Goal: Find specific page/section: Find specific page/section

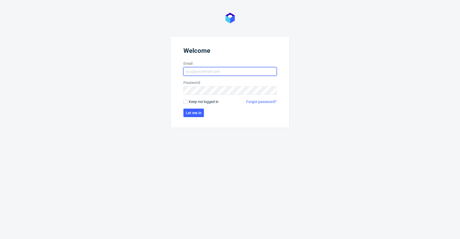
type input "[EMAIL_ADDRESS][DOMAIN_NAME]"
click at [194, 102] on span "Keep me logged in" at bounding box center [204, 101] width 30 height 5
click at [187, 102] on input "Keep me logged in" at bounding box center [185, 102] width 4 height 4
checkbox input "true"
click at [192, 109] on form "Welcome Email [EMAIL_ADDRESS][DOMAIN_NAME] Password Keep me logged in Forgot pa…" at bounding box center [229, 82] width 119 height 92
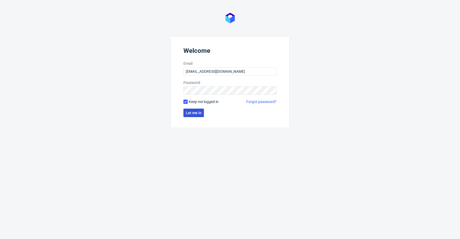
click at [194, 111] on span "Let me in" at bounding box center [194, 113] width 16 height 4
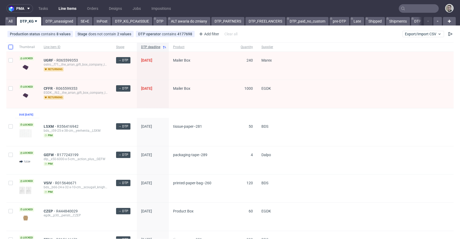
click at [11, 47] on input "checkbox" at bounding box center [11, 47] width 4 height 4
checkbox input "true"
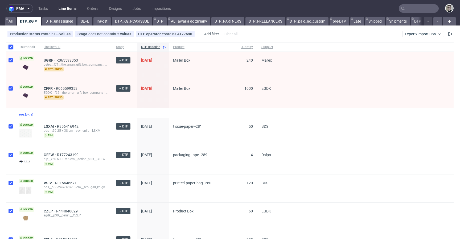
checkbox input "true"
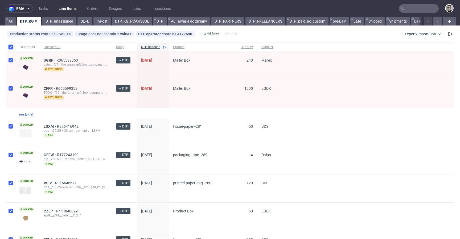
checkbox input "true"
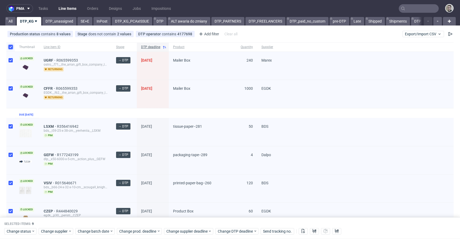
click at [11, 47] on input "checkbox" at bounding box center [11, 47] width 4 height 4
checkbox input "false"
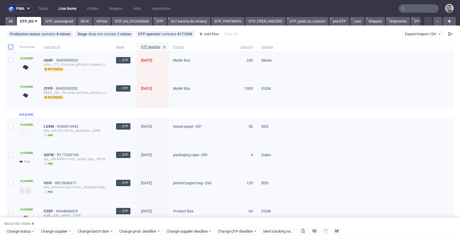
checkbox input "false"
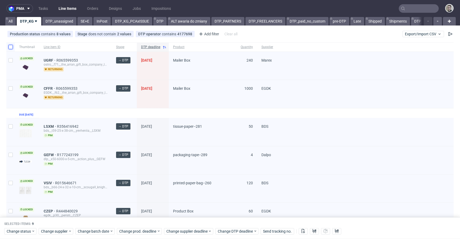
checkbox input "false"
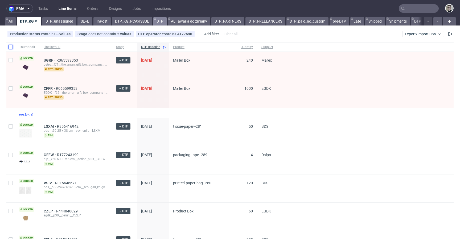
click at [160, 22] on link "DTP" at bounding box center [159, 21] width 13 height 9
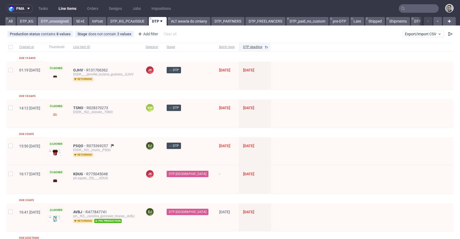
click at [62, 21] on link "DTP_unassigned" at bounding box center [55, 21] width 34 height 9
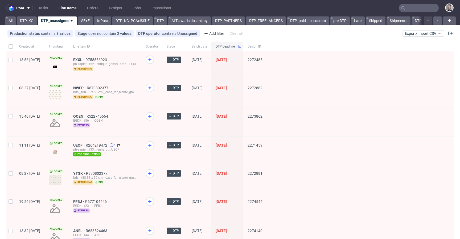
scroll to position [1, 0]
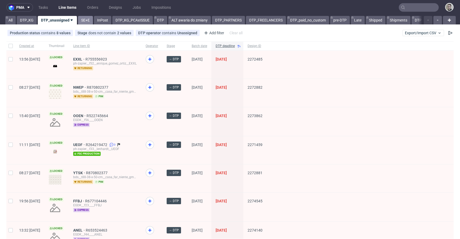
click at [81, 22] on link "SE+E" at bounding box center [85, 20] width 15 height 9
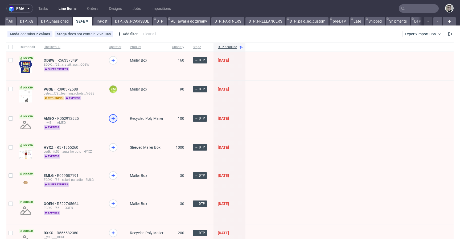
click at [113, 118] on use at bounding box center [112, 118] width 3 height 3
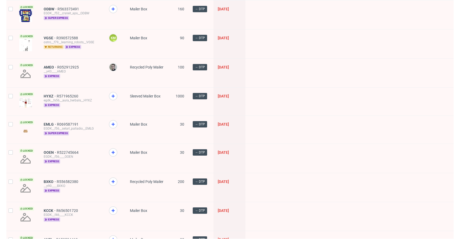
scroll to position [51, 0]
click at [114, 152] on use at bounding box center [112, 152] width 3 height 3
click at [111, 182] on icon at bounding box center [113, 182] width 6 height 6
click at [115, 211] on icon at bounding box center [113, 211] width 6 height 6
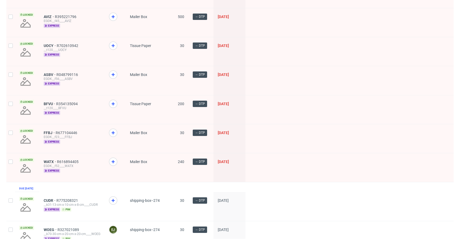
scroll to position [587, 0]
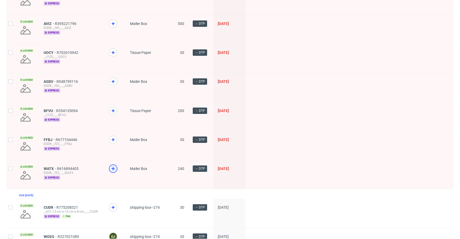
click at [111, 166] on icon at bounding box center [113, 169] width 6 height 6
click at [112, 136] on div at bounding box center [113, 140] width 9 height 9
click at [115, 112] on icon at bounding box center [113, 111] width 6 height 6
click at [113, 82] on use at bounding box center [112, 81] width 3 height 3
drag, startPoint x: 114, startPoint y: 53, endPoint x: 131, endPoint y: 78, distance: 30.7
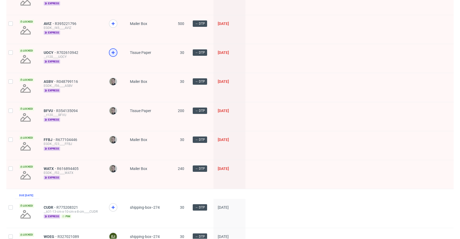
click at [114, 53] on use at bounding box center [112, 52] width 3 height 3
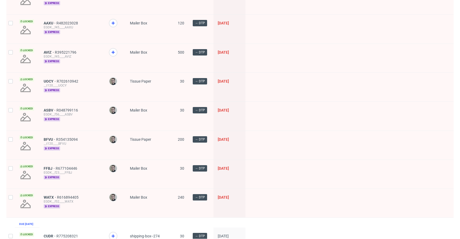
scroll to position [485, 0]
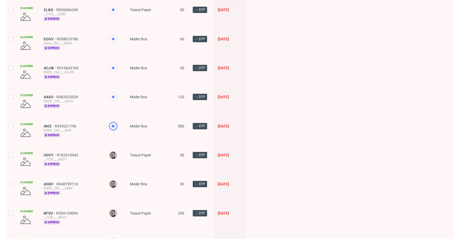
click at [114, 125] on icon at bounding box center [113, 126] width 6 height 6
click at [116, 90] on div at bounding box center [115, 103] width 21 height 29
drag, startPoint x: 114, startPoint y: 95, endPoint x: 110, endPoint y: 65, distance: 30.3
click at [114, 95] on icon at bounding box center [113, 97] width 6 height 6
click at [111, 62] on div at bounding box center [115, 74] width 21 height 29
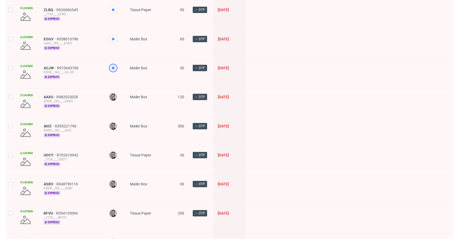
drag, startPoint x: 114, startPoint y: 68, endPoint x: 115, endPoint y: 38, distance: 29.3
click at [114, 67] on use at bounding box center [112, 67] width 3 height 3
drag, startPoint x: 113, startPoint y: 37, endPoint x: 115, endPoint y: 0, distance: 37.0
click at [113, 37] on icon at bounding box center [113, 39] width 6 height 6
click at [114, 10] on icon at bounding box center [113, 10] width 6 height 6
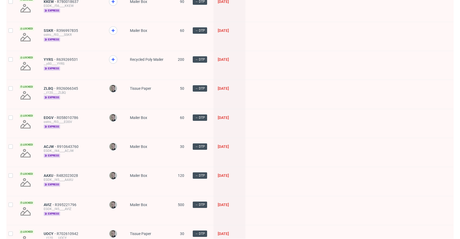
scroll to position [397, 0]
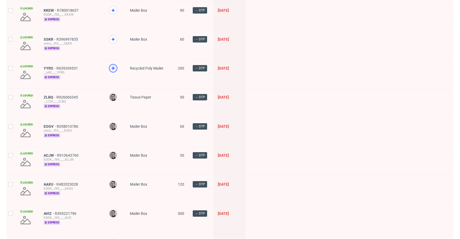
click at [113, 66] on icon at bounding box center [113, 68] width 6 height 6
click at [113, 39] on use at bounding box center [112, 39] width 3 height 3
drag, startPoint x: 114, startPoint y: 12, endPoint x: 129, endPoint y: 29, distance: 23.5
click at [113, 12] on icon at bounding box center [113, 10] width 6 height 6
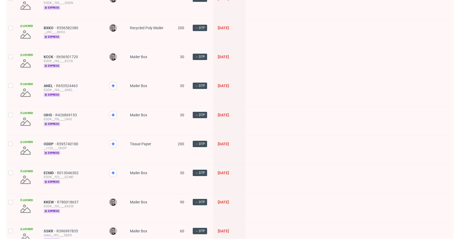
scroll to position [205, 0]
click at [115, 171] on icon at bounding box center [113, 173] width 6 height 6
click at [116, 141] on div at bounding box center [113, 144] width 9 height 9
click at [114, 116] on icon at bounding box center [113, 115] width 6 height 6
click at [110, 87] on icon at bounding box center [113, 86] width 6 height 6
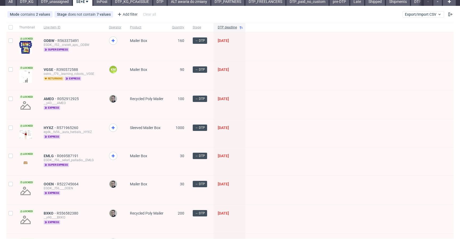
scroll to position [0, 0]
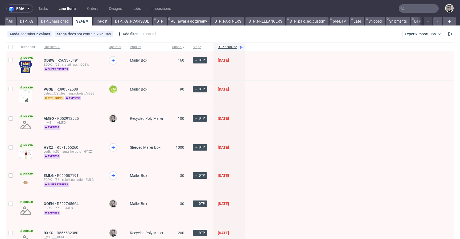
click at [57, 21] on link "DTP_unassigned" at bounding box center [55, 21] width 34 height 9
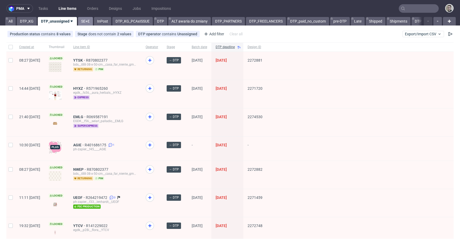
click at [84, 23] on link "SE+E" at bounding box center [85, 21] width 15 height 9
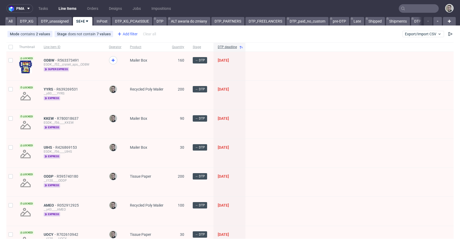
click at [127, 34] on div "Add filter" at bounding box center [126, 34] width 23 height 9
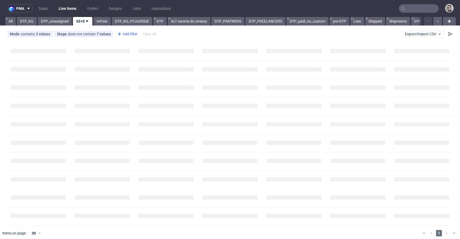
click at [130, 36] on div "Add filter" at bounding box center [126, 34] width 23 height 9
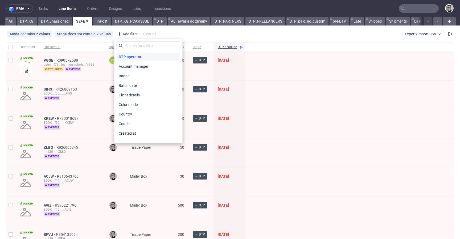
click at [135, 58] on span "DTP operator" at bounding box center [129, 56] width 27 height 7
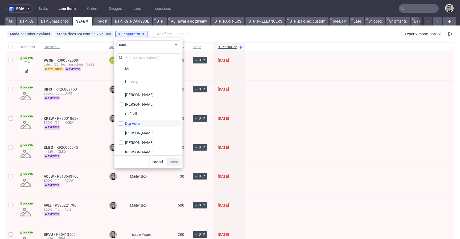
drag, startPoint x: 139, startPoint y: 81, endPoint x: 174, endPoint y: 124, distance: 55.4
click at [139, 81] on div "Unassigned" at bounding box center [134, 81] width 19 height 5
click at [123, 81] on input "Unassigned" at bounding box center [121, 82] width 4 height 4
checkbox input "true"
click at [174, 164] on span "Save" at bounding box center [174, 162] width 8 height 4
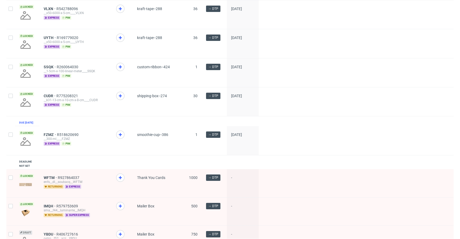
scroll to position [176, 0]
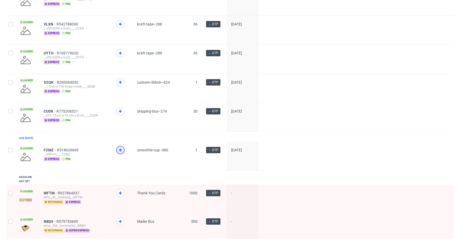
click at [123, 153] on icon at bounding box center [120, 150] width 6 height 6
click at [120, 115] on icon at bounding box center [120, 111] width 6 height 6
click at [119, 83] on icon at bounding box center [120, 82] width 6 height 6
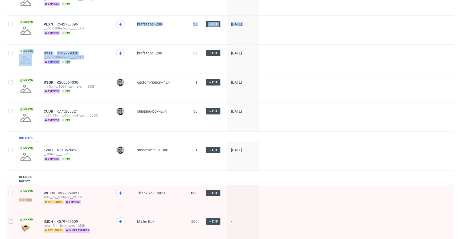
drag, startPoint x: 118, startPoint y: 48, endPoint x: 121, endPoint y: 53, distance: 5.2
click at [121, 54] on div at bounding box center [120, 53] width 9 height 9
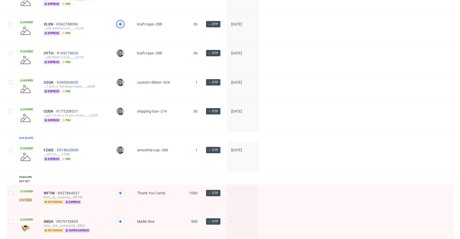
click at [119, 28] on div at bounding box center [120, 24] width 9 height 9
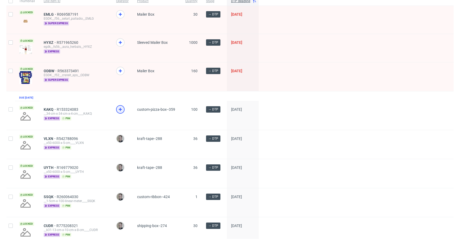
click at [120, 111] on use at bounding box center [120, 109] width 3 height 3
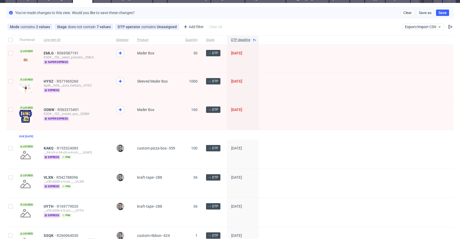
scroll to position [0, 0]
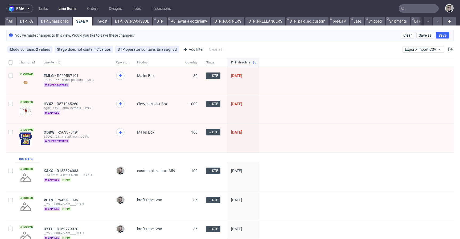
click at [52, 21] on link "DTP_unassigned" at bounding box center [55, 21] width 34 height 9
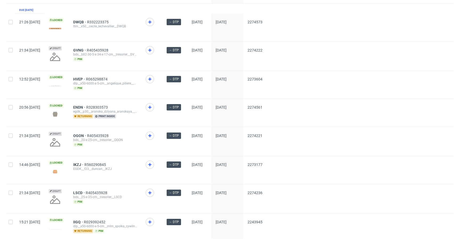
scroll to position [700, 0]
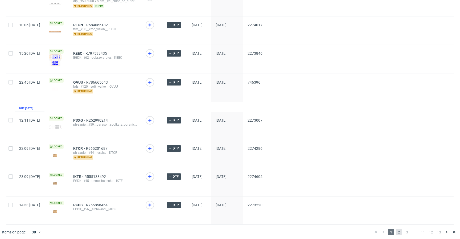
click at [396, 231] on span "2" at bounding box center [399, 232] width 6 height 6
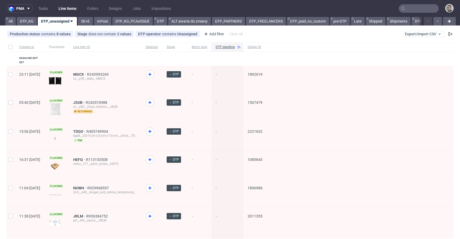
drag, startPoint x: 31, startPoint y: 22, endPoint x: 38, endPoint y: 27, distance: 8.9
click at [31, 22] on link "DTP_KG" at bounding box center [27, 21] width 20 height 9
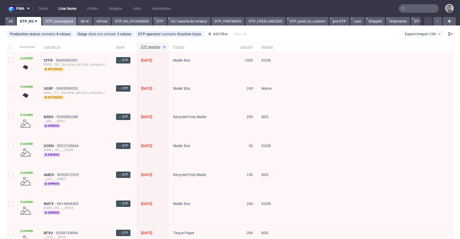
click at [62, 23] on link "DTP_unassigned" at bounding box center [59, 21] width 34 height 9
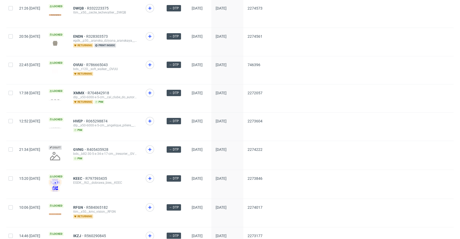
scroll to position [700, 0]
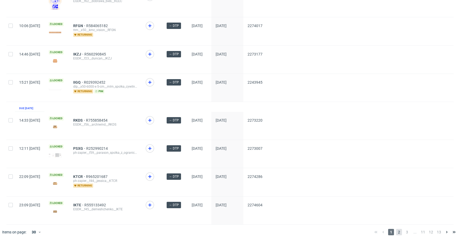
click at [397, 229] on span "2" at bounding box center [399, 232] width 6 height 6
